Goal: Task Accomplishment & Management: Use online tool/utility

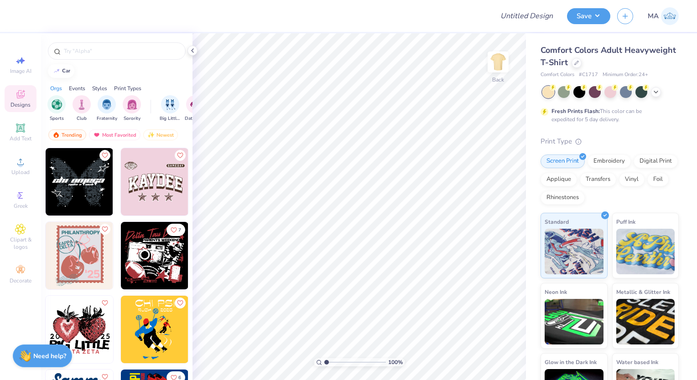
click at [128, 185] on img at bounding box center [154, 181] width 67 height 67
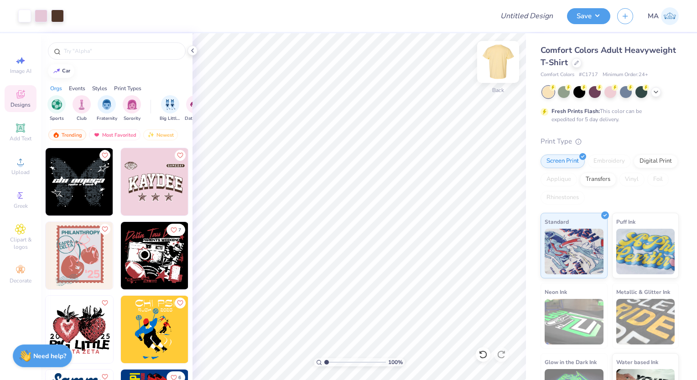
click at [498, 62] on img at bounding box center [498, 62] width 36 height 36
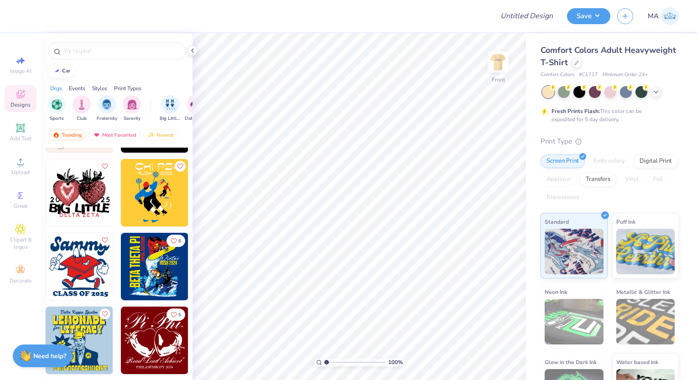
scroll to position [46, 0]
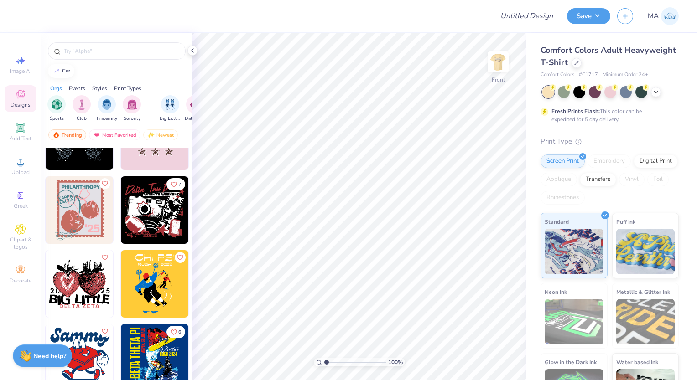
click at [73, 276] on img at bounding box center [79, 283] width 67 height 67
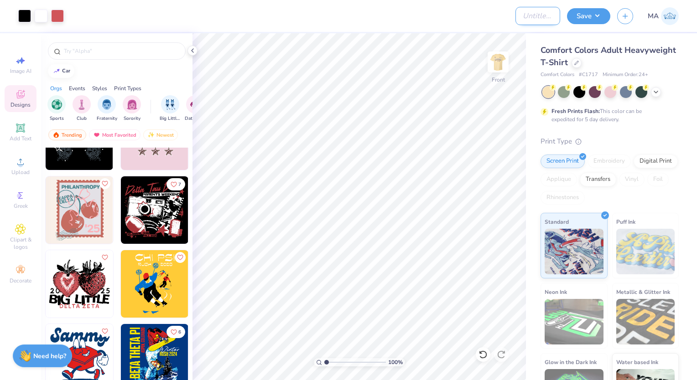
click at [524, 14] on input "Design Title" at bounding box center [537, 16] width 45 height 18
type input "[PERSON_NAME] Test Design DT"
click at [583, 21] on button "Save" at bounding box center [588, 15] width 43 height 16
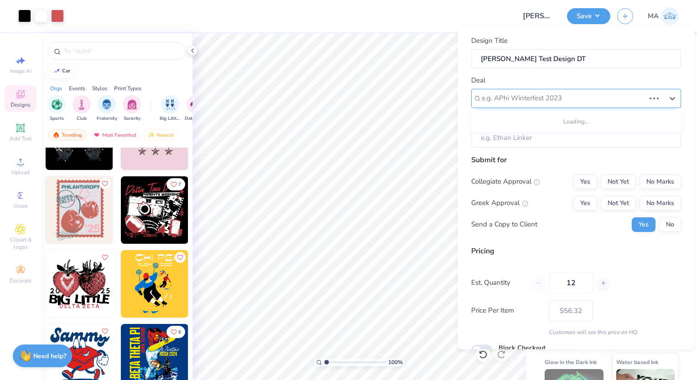
click at [496, 99] on div at bounding box center [562, 98] width 163 height 12
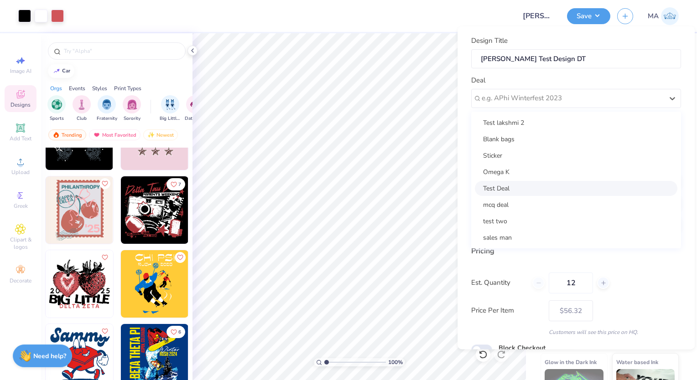
click at [494, 183] on div "Test Deal" at bounding box center [576, 188] width 202 height 15
type input "[PERSON_NAME]"
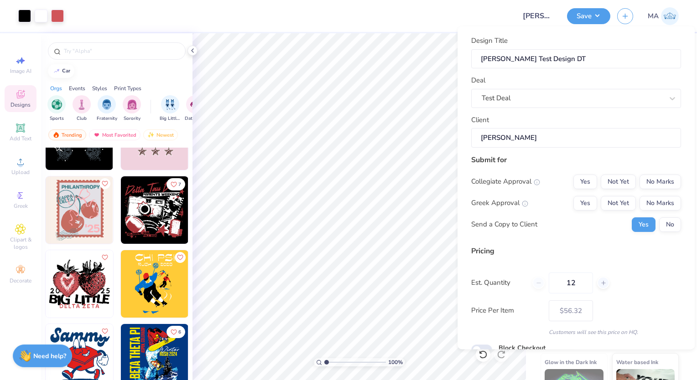
scroll to position [42, 0]
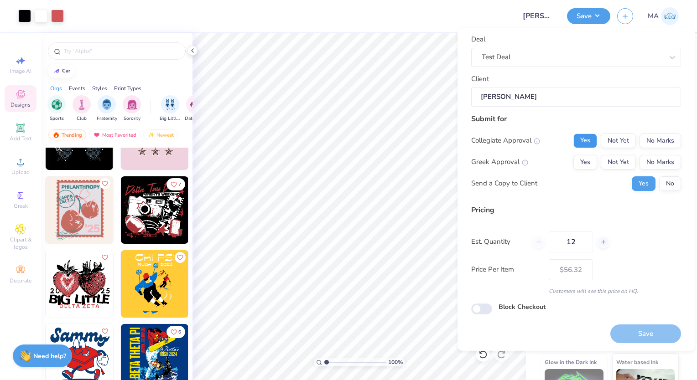
click at [584, 145] on button "Yes" at bounding box center [585, 140] width 24 height 15
click at [582, 156] on button "Yes" at bounding box center [585, 162] width 24 height 15
click at [635, 330] on button "Save" at bounding box center [645, 334] width 71 height 19
type input "$56.32"
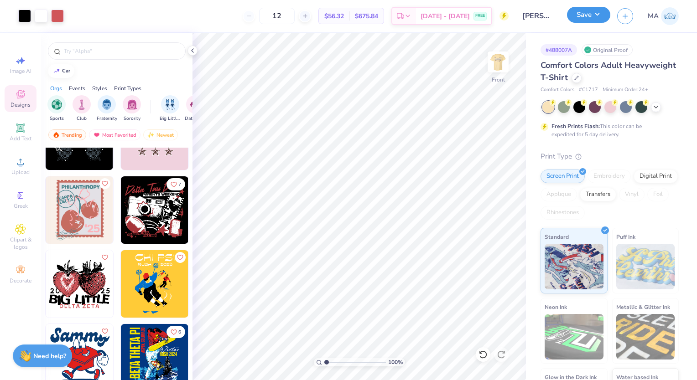
click at [573, 17] on button "Save" at bounding box center [588, 15] width 43 height 16
click at [19, 228] on icon at bounding box center [20, 229] width 5 height 5
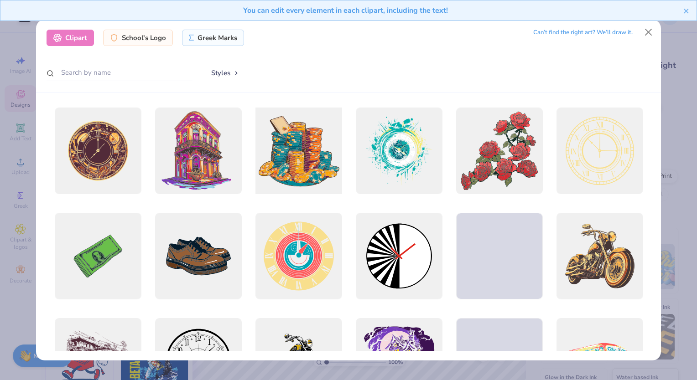
click at [297, 171] on div at bounding box center [298, 150] width 95 height 95
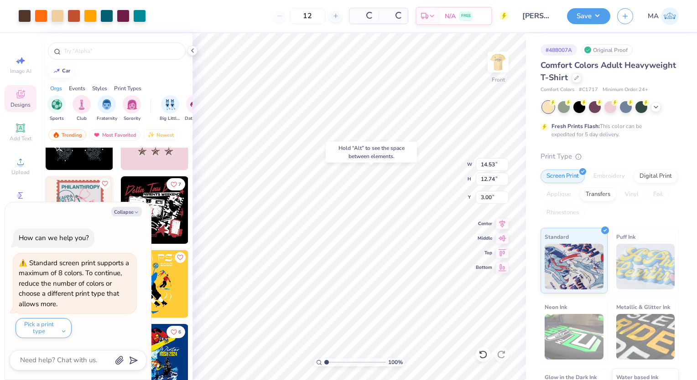
click at [356, 142] on div "Hold “Alt” to see the space between elements." at bounding box center [370, 152] width 91 height 21
type textarea "x"
type input "9.42"
type input "7.59"
type textarea "x"
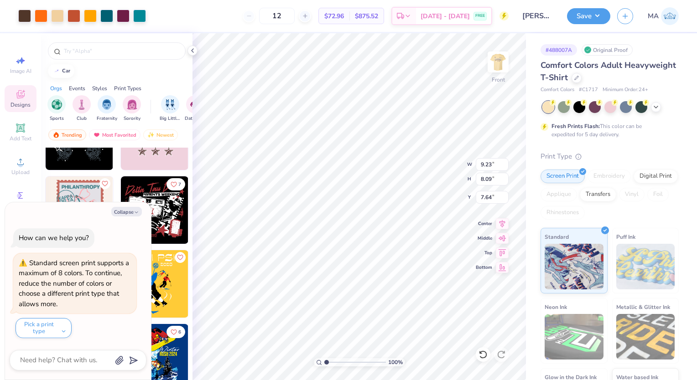
type input "4.69"
click at [124, 212] on button "Collapse" at bounding box center [126, 212] width 31 height 10
type textarea "x"
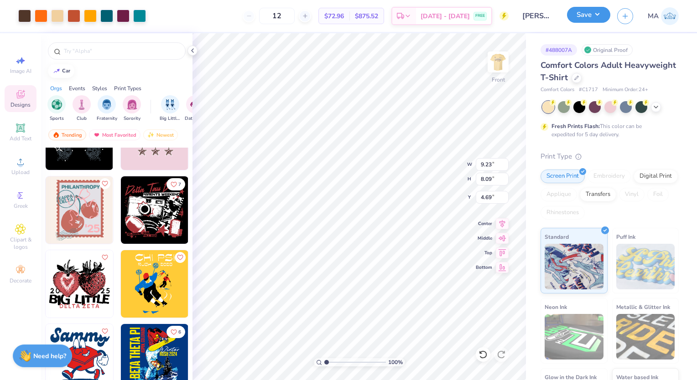
click at [584, 19] on button "Save" at bounding box center [588, 15] width 43 height 16
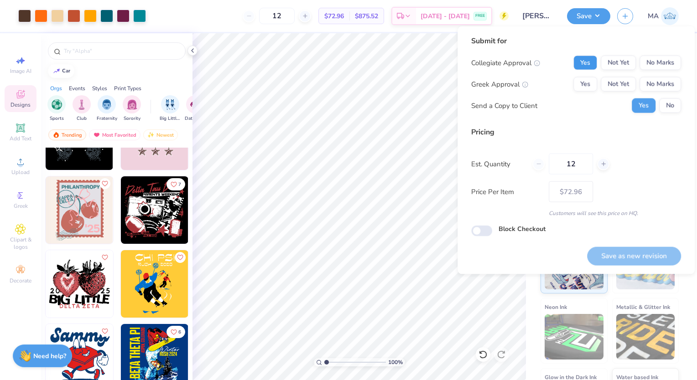
click at [585, 59] on button "Yes" at bounding box center [585, 63] width 24 height 15
click at [584, 79] on button "Yes" at bounding box center [585, 84] width 24 height 15
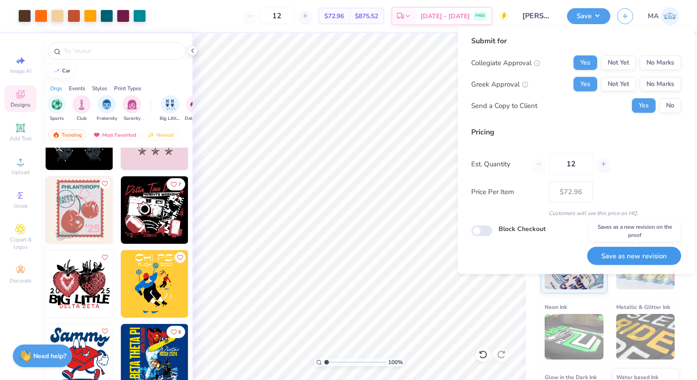
click at [621, 255] on button "Save as new revision" at bounding box center [634, 256] width 94 height 19
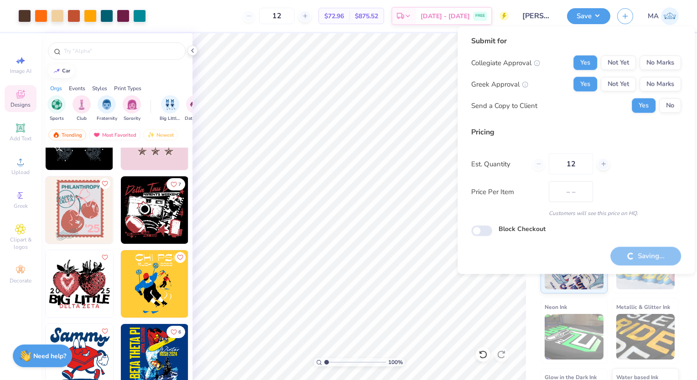
type input "$72.96"
